Goal: Check status: Check status

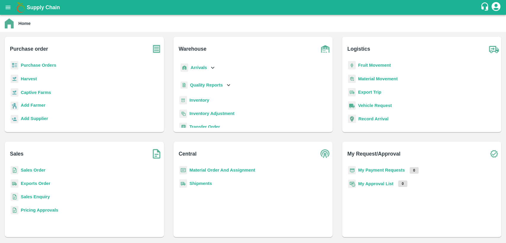
click at [31, 168] on b "Sales Order" at bounding box center [33, 170] width 25 height 5
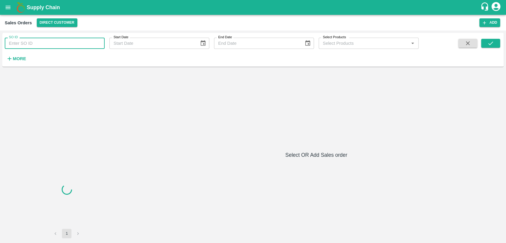
click at [50, 41] on input "SO ID" at bounding box center [55, 43] width 100 height 11
paste input "603939"
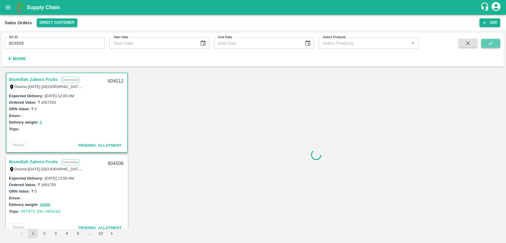
click at [486, 46] on button "submit" at bounding box center [490, 43] width 19 height 9
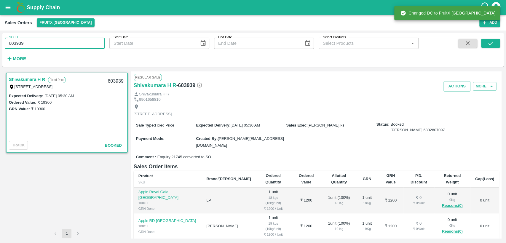
drag, startPoint x: 26, startPoint y: 42, endPoint x: 0, endPoint y: 42, distance: 26.1
click at [0, 42] on div "SO ID 603939 SO ID Start Date Start Date End Date End Date Select Products Sele…" at bounding box center [253, 137] width 506 height 213
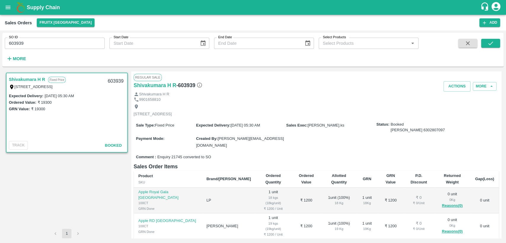
click at [490, 49] on span at bounding box center [490, 51] width 19 height 24
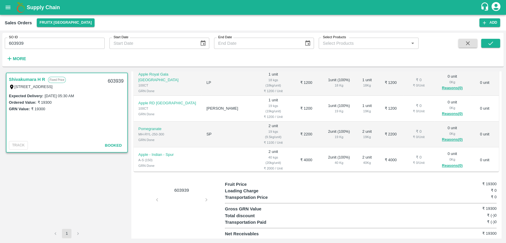
scroll to position [19, 0]
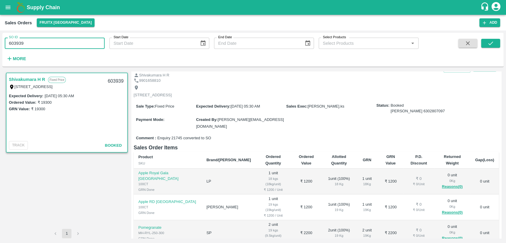
drag, startPoint x: 39, startPoint y: 41, endPoint x: 0, endPoint y: 46, distance: 39.7
click at [0, 46] on div "SO ID 603939 SO ID Start Date Start Date End Date End Date Select Products Sele…" at bounding box center [253, 137] width 506 height 213
paste input "text"
type input "603935"
click at [491, 43] on icon "submit" at bounding box center [490, 44] width 5 height 4
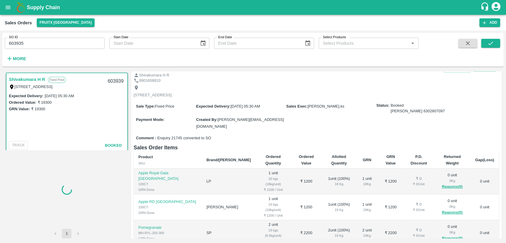
scroll to position [1, 0]
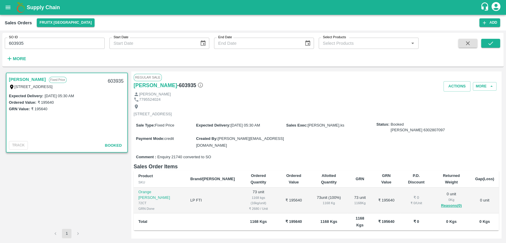
click at [6, 7] on icon "open drawer" at bounding box center [8, 7] width 5 height 3
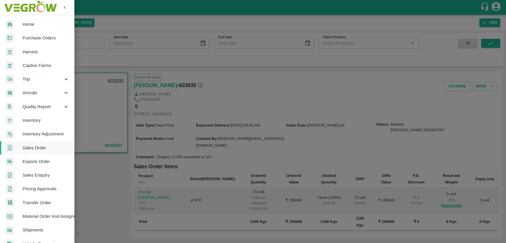
click at [28, 41] on link "Purchase Orders" at bounding box center [37, 38] width 74 height 14
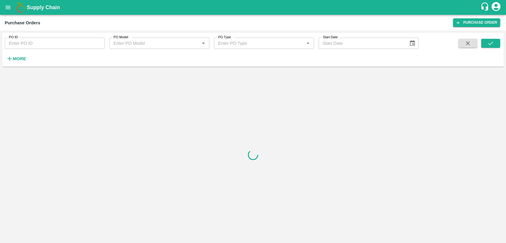
click at [30, 44] on input "PO ID" at bounding box center [55, 43] width 100 height 11
paste input "PO-174980"
drag, startPoint x: 493, startPoint y: 41, endPoint x: 477, endPoint y: 70, distance: 33.2
click at [493, 41] on icon "submit" at bounding box center [490, 43] width 7 height 7
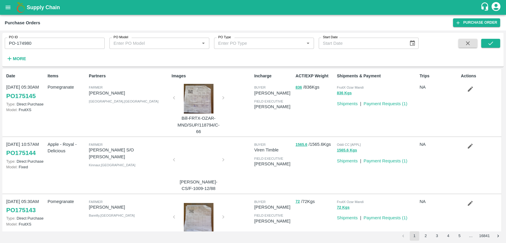
click at [18, 43] on input "PO-174980" at bounding box center [55, 43] width 100 height 11
click at [18, 44] on input "PO-174980" at bounding box center [55, 43] width 100 height 11
type input "P"
paste input "text"
click at [70, 43] on input "PO ID" at bounding box center [55, 43] width 100 height 11
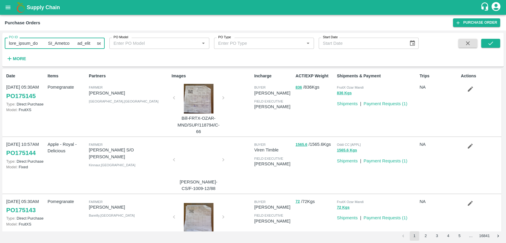
drag, startPoint x: 90, startPoint y: 46, endPoint x: 0, endPoint y: 48, distance: 90.4
click at [0, 48] on div "PO ID PO ID PO Model PO Model   * PO Type PO Type   * Start Date Start Date Mor…" at bounding box center [253, 137] width 506 height 213
type input "s"
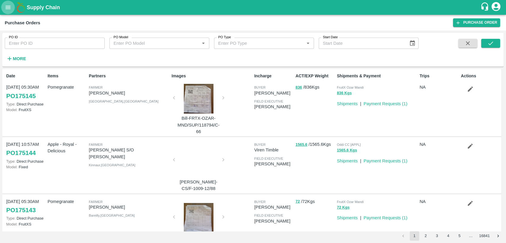
click at [9, 7] on icon "open drawer" at bounding box center [8, 7] width 7 height 7
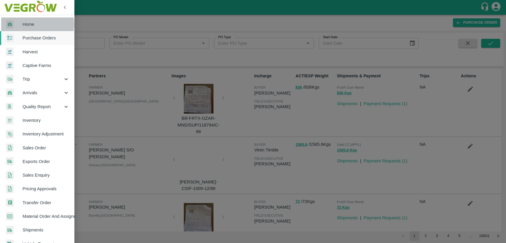
click at [22, 25] on div at bounding box center [14, 24] width 17 height 9
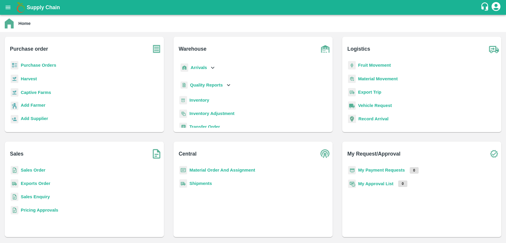
click at [197, 97] on p "Inventory" at bounding box center [199, 100] width 20 height 7
click at [197, 99] on b "Inventory" at bounding box center [199, 100] width 20 height 5
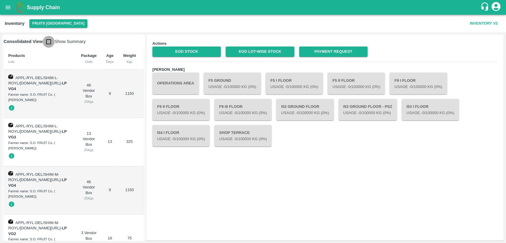
click at [50, 40] on input "checkbox" at bounding box center [49, 42] width 12 height 12
checkbox input "true"
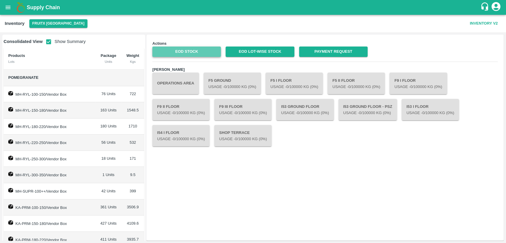
click at [180, 50] on link "EOD Stock" at bounding box center [186, 52] width 68 height 10
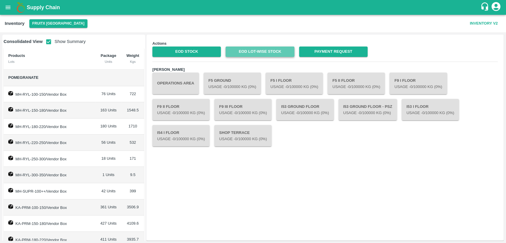
click at [247, 52] on link "EOD Lot-wise Stock" at bounding box center [260, 52] width 68 height 10
click at [4, 3] on button "open drawer" at bounding box center [8, 8] width 14 height 14
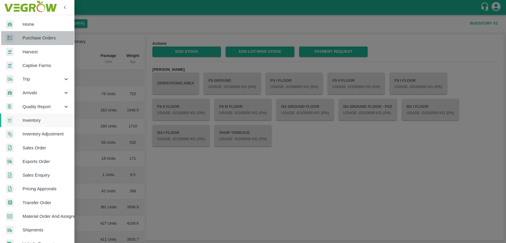
click at [29, 32] on link "Purchase Orders" at bounding box center [37, 38] width 74 height 14
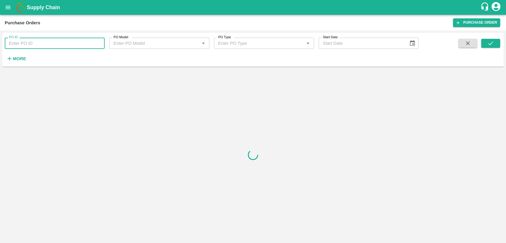
click at [30, 46] on input "PO ID" at bounding box center [55, 43] width 100 height 11
type input "174980"
drag, startPoint x: 491, startPoint y: 45, endPoint x: 488, endPoint y: 47, distance: 4.4
click at [491, 44] on icon "submit" at bounding box center [490, 43] width 7 height 7
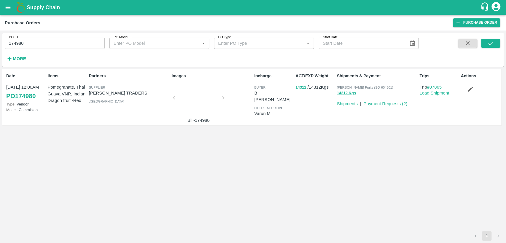
click at [27, 96] on link "PO 174980" at bounding box center [20, 96] width 29 height 11
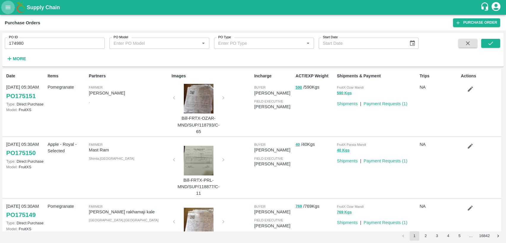
click at [7, 5] on icon "open drawer" at bounding box center [8, 7] width 7 height 7
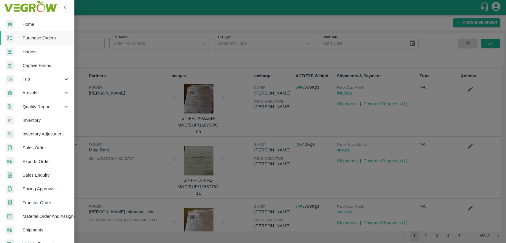
click at [23, 27] on span "Home" at bounding box center [46, 24] width 47 height 7
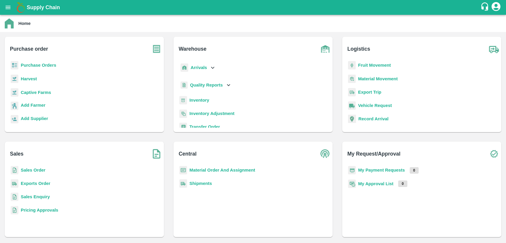
click at [30, 169] on b "Sales Order" at bounding box center [33, 170] width 25 height 5
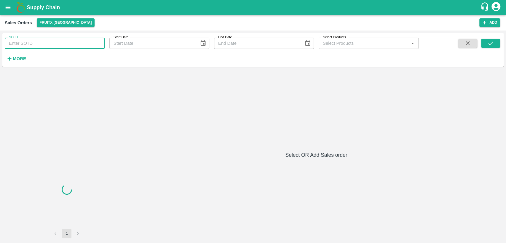
click at [28, 43] on input "SO ID" at bounding box center [55, 43] width 100 height 11
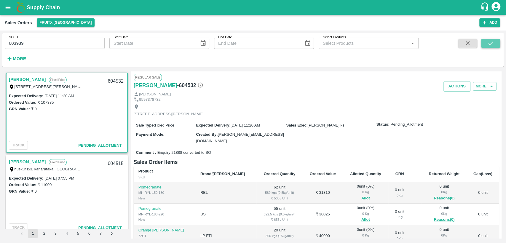
click at [497, 44] on button "submit" at bounding box center [490, 43] width 19 height 9
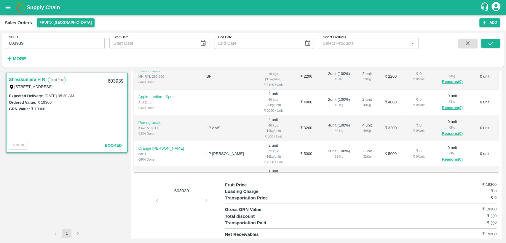
scroll to position [118, 0]
click at [181, 201] on div "603939" at bounding box center [179, 209] width 91 height 56
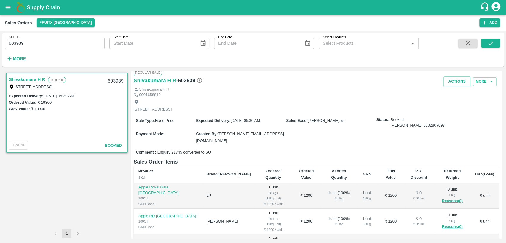
scroll to position [0, 0]
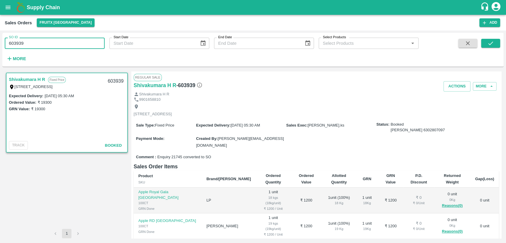
drag, startPoint x: 36, startPoint y: 43, endPoint x: 0, endPoint y: 47, distance: 35.8
click at [0, 47] on div "SO ID 603939 SO ID Start Date Start Date End Date End Date Select Products Sele…" at bounding box center [253, 137] width 506 height 213
paste input "text"
click at [495, 42] on button "submit" at bounding box center [490, 43] width 19 height 9
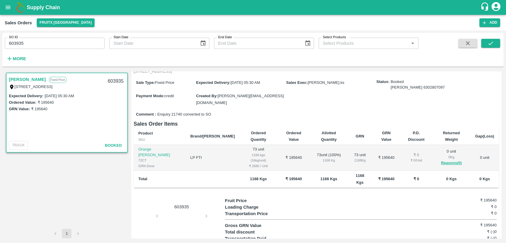
scroll to position [47, 0]
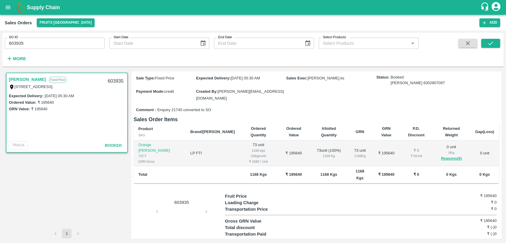
click at [187, 199] on div "603935" at bounding box center [179, 221] width 91 height 56
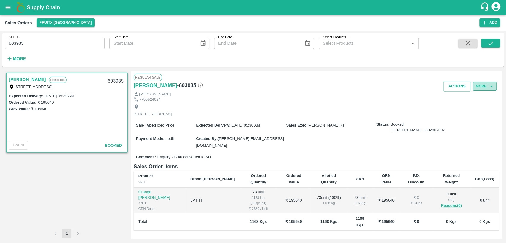
click at [487, 89] on button "More" at bounding box center [485, 86] width 24 height 9
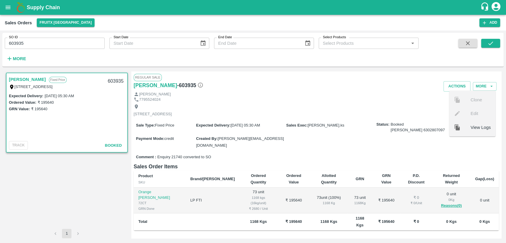
click at [472, 126] on span "View Logs" at bounding box center [480, 127] width 20 height 7
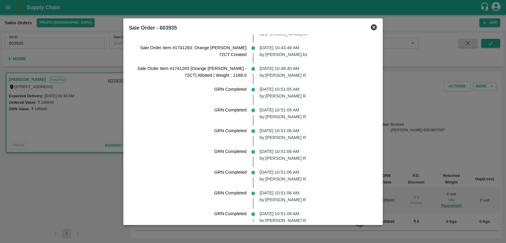
scroll to position [62, 0]
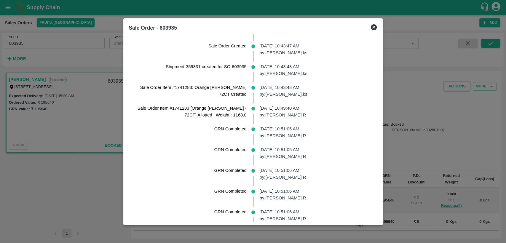
click at [371, 28] on icon at bounding box center [374, 27] width 6 height 6
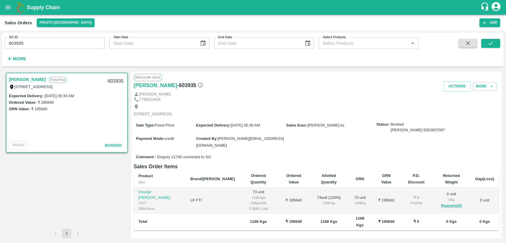
scroll to position [47, 0]
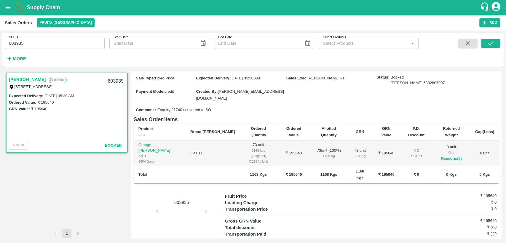
click at [186, 207] on div "603935" at bounding box center [179, 221] width 91 height 56
click at [187, 205] on div "603935" at bounding box center [179, 221] width 91 height 56
click at [205, 198] on div "603935" at bounding box center [179, 221] width 91 height 56
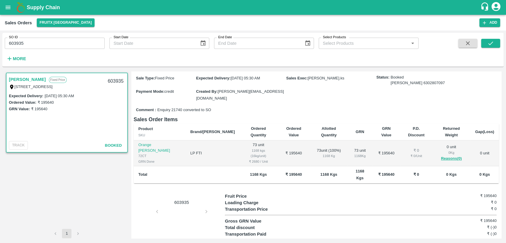
click at [159, 197] on div "603935" at bounding box center [179, 221] width 91 height 56
drag, startPoint x: 25, startPoint y: 41, endPoint x: 0, endPoint y: 46, distance: 25.2
click at [0, 46] on div "SO ID 603935 SO ID Start Date Start Date End Date End Date Select Products Sele…" at bounding box center [253, 137] width 506 height 213
paste input "text"
click at [485, 43] on button "submit" at bounding box center [490, 43] width 19 height 9
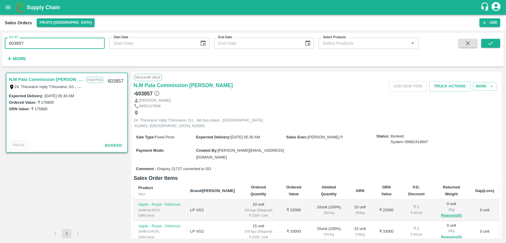
drag, startPoint x: 30, startPoint y: 46, endPoint x: 0, endPoint y: 51, distance: 30.4
click at [0, 51] on div "SO ID 603857 SO ID Start Date Start Date End Date End Date Select Products Sele…" at bounding box center [253, 137] width 506 height 213
paste input "text"
click at [489, 44] on icon "submit" at bounding box center [490, 44] width 5 height 4
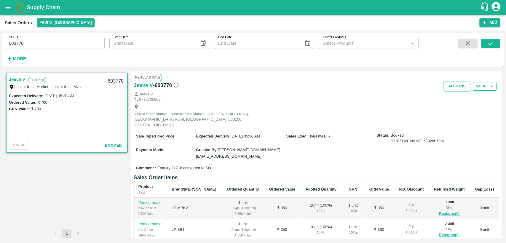
click at [486, 86] on button "More" at bounding box center [485, 86] width 24 height 9
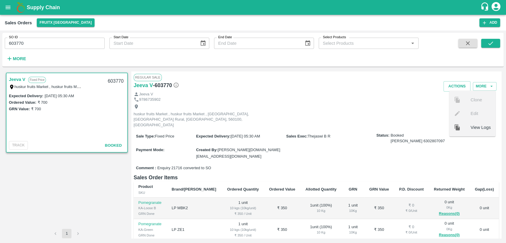
click at [475, 127] on span "View Logs" at bounding box center [480, 127] width 20 height 7
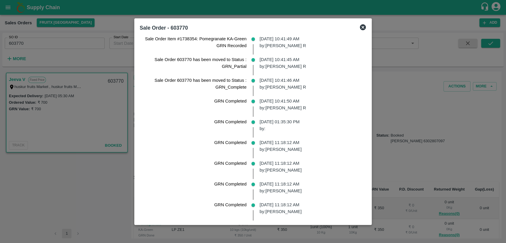
scroll to position [427, 0]
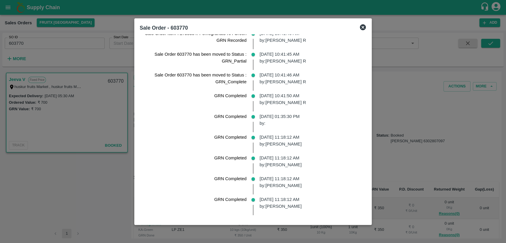
click at [364, 27] on icon at bounding box center [362, 27] width 7 height 7
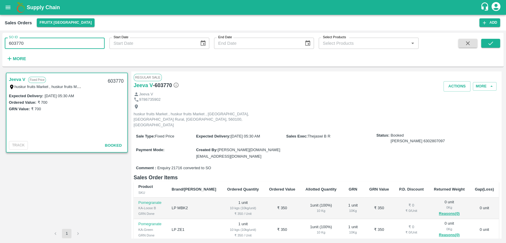
drag, startPoint x: 24, startPoint y: 44, endPoint x: 0, endPoint y: 47, distance: 24.5
click at [0, 47] on div "SO ID 603770 SO ID Start Date Start Date End Date End Date Select Products Sele…" at bounding box center [253, 137] width 506 height 213
paste input "text"
click at [498, 43] on button "submit" at bounding box center [490, 43] width 19 height 9
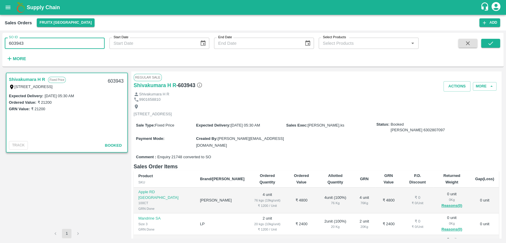
drag, startPoint x: 14, startPoint y: 42, endPoint x: 0, endPoint y: 44, distance: 14.3
click at [0, 44] on div "SO ID 603943 SO ID Start Date Start Date End Date End Date Select Products Sele…" at bounding box center [253, 137] width 506 height 213
paste input "text"
click at [492, 44] on icon "submit" at bounding box center [490, 43] width 7 height 7
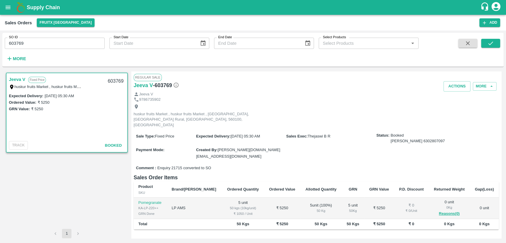
scroll to position [47, 0]
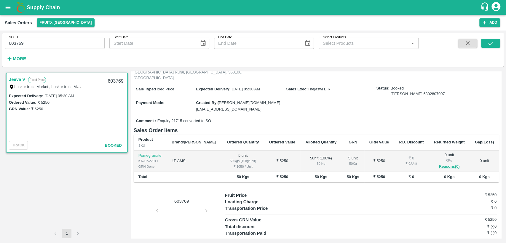
click at [177, 203] on div "603769" at bounding box center [179, 220] width 91 height 56
drag, startPoint x: 29, startPoint y: 47, endPoint x: 0, endPoint y: 48, distance: 29.4
click at [0, 48] on div "SO ID 603769 SO ID Start Date Start Date End Date End Date Select Products Sele…" at bounding box center [253, 137] width 506 height 213
paste input "text"
type input "603771"
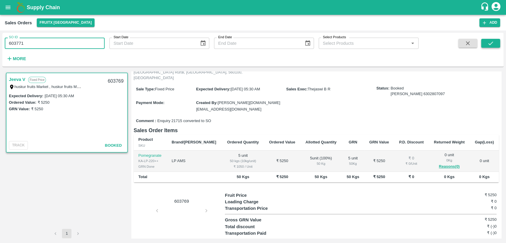
click at [490, 42] on icon "submit" at bounding box center [490, 43] width 7 height 7
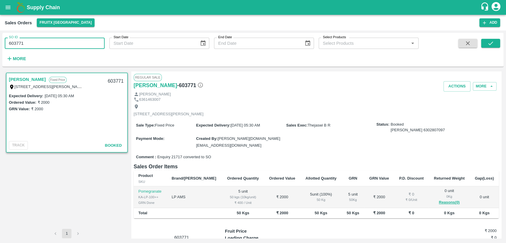
drag, startPoint x: 33, startPoint y: 45, endPoint x: 0, endPoint y: 47, distance: 33.3
click at [0, 47] on div "SO ID 603771 SO ID Start Date Start Date End Date End Date Select Products Sele…" at bounding box center [253, 137] width 506 height 213
paste input "text"
click at [495, 44] on button "submit" at bounding box center [490, 43] width 19 height 9
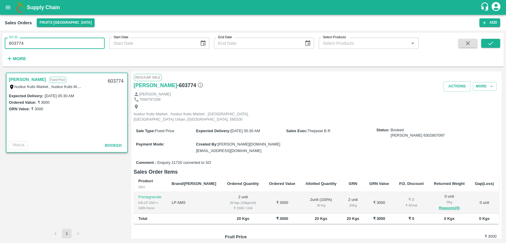
drag, startPoint x: 17, startPoint y: 46, endPoint x: 0, endPoint y: 47, distance: 17.3
click at [0, 47] on div "SO ID 603774 SO ID Start Date Start Date End Date End Date Select Products Sele…" at bounding box center [253, 137] width 506 height 213
paste input "text"
type input "603775"
click at [487, 36] on div "SO ID 603775 SO ID Start Date Start Date End Date End Date Select Products Sele…" at bounding box center [252, 49] width 501 height 29
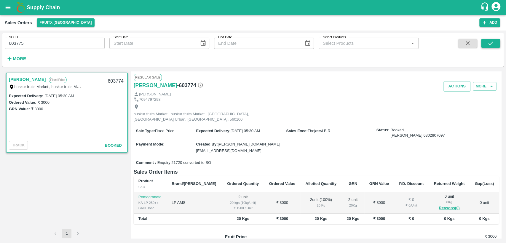
click at [489, 41] on icon "submit" at bounding box center [490, 43] width 7 height 7
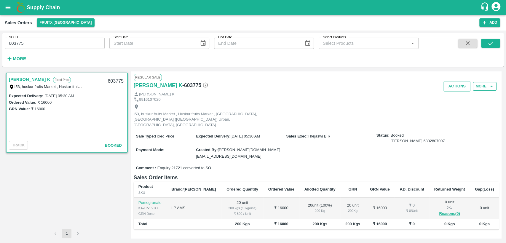
click at [481, 84] on button "More" at bounding box center [485, 86] width 24 height 9
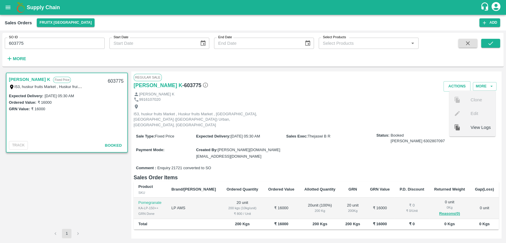
click at [484, 128] on span "View Logs" at bounding box center [480, 127] width 20 height 7
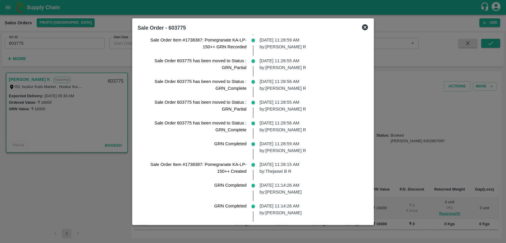
scroll to position [344, 0]
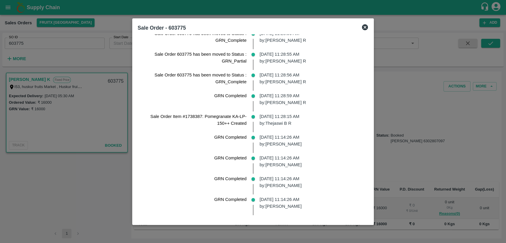
click at [368, 26] on icon at bounding box center [365, 27] width 6 height 6
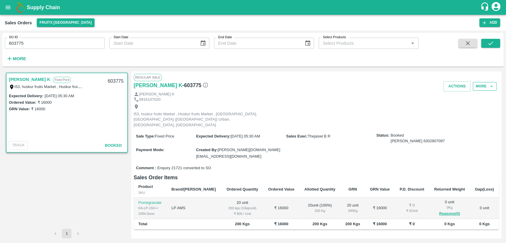
click at [478, 87] on button "More" at bounding box center [485, 86] width 24 height 9
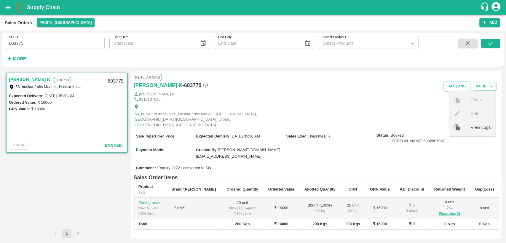
click at [402, 92] on div "[PERSON_NAME] K" at bounding box center [316, 95] width 365 height 6
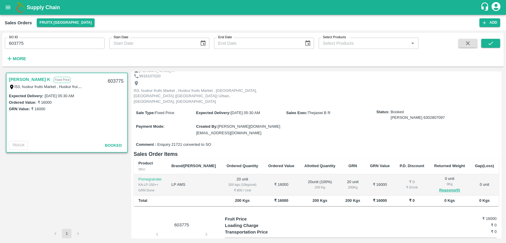
scroll to position [0, 0]
